Goal: Find specific page/section: Find specific page/section

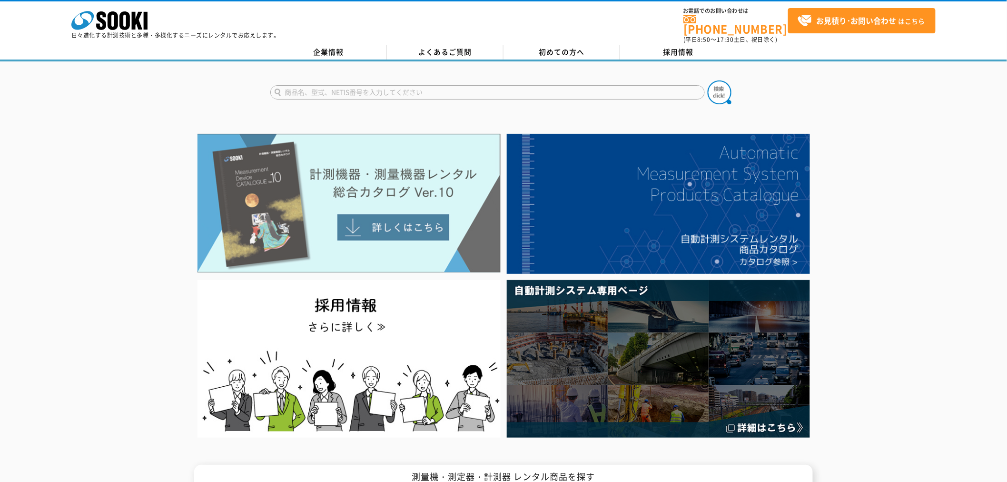
click at [313, 224] on img at bounding box center [349, 203] width 303 height 139
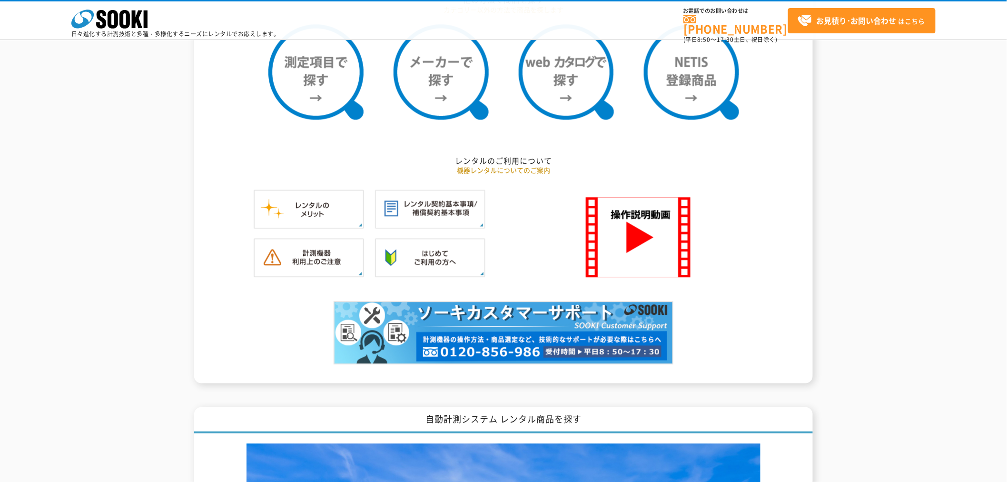
scroll to position [635, 0]
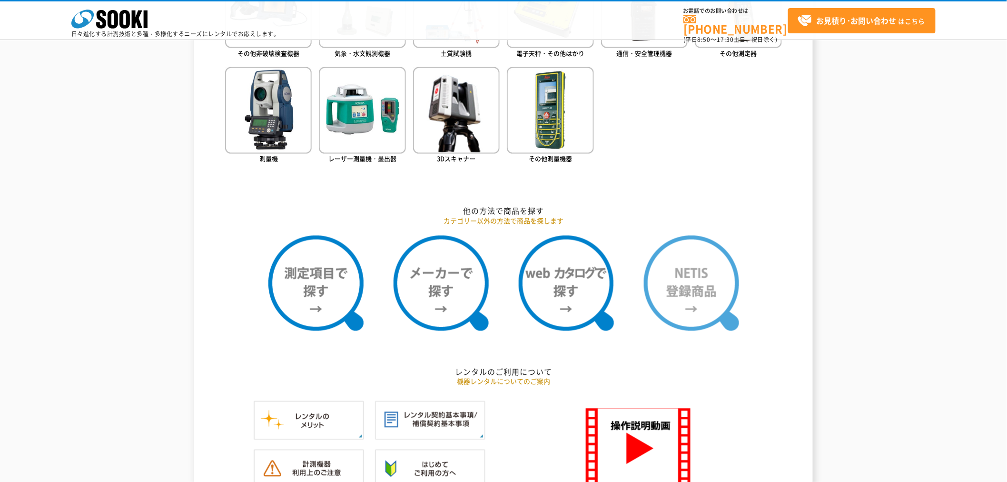
click at [699, 273] on img at bounding box center [691, 283] width 95 height 95
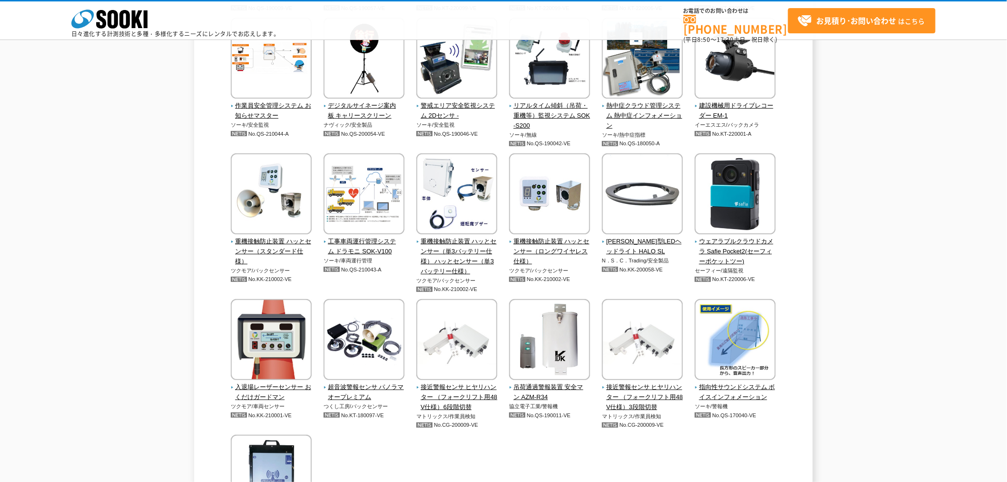
scroll to position [2168, 0]
